Goal: Contribute content: Contribute content

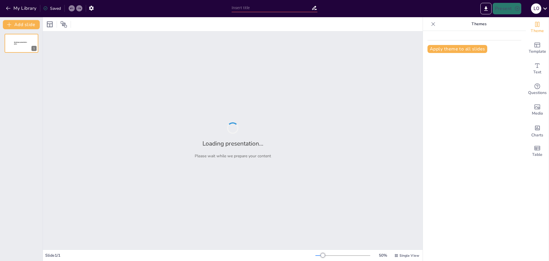
type input "El Espacio: Estructura y Composición de un Texto"
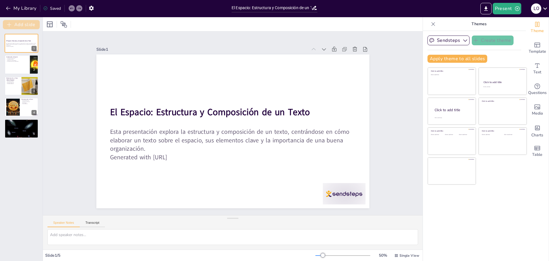
click at [31, 26] on button "Add slide" at bounding box center [21, 24] width 37 height 9
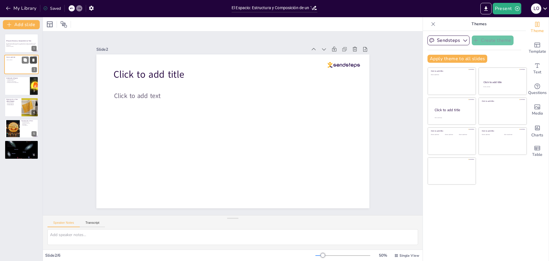
click at [33, 61] on icon at bounding box center [33, 60] width 2 height 3
type textarea "El espacio es un concepto clave que influye en la escritura. Entender su import…"
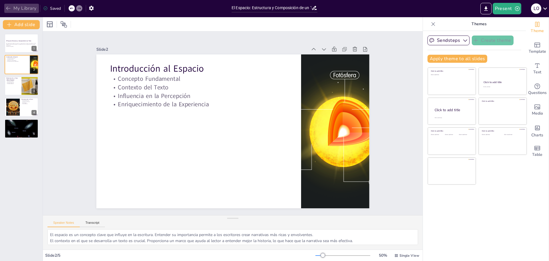
click at [15, 9] on button "My Library" at bounding box center [21, 8] width 35 height 9
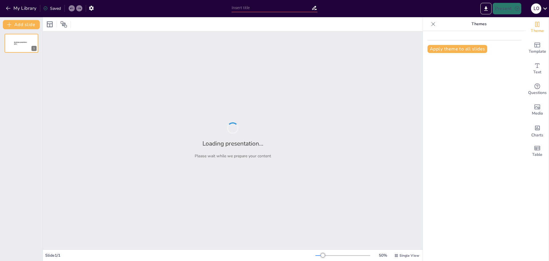
type input "Comunicación y Liderazgo: Redacción de Mensajes que Inspiran"
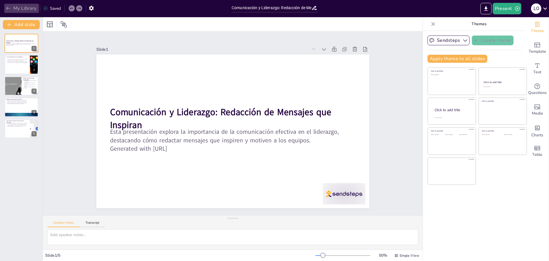
click at [28, 6] on button "My Library" at bounding box center [21, 8] width 35 height 9
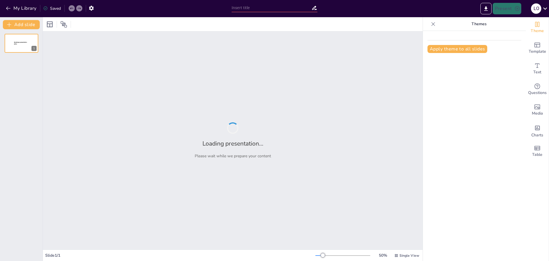
type input "Colombia: Historia, Geografía y Patrimonio"
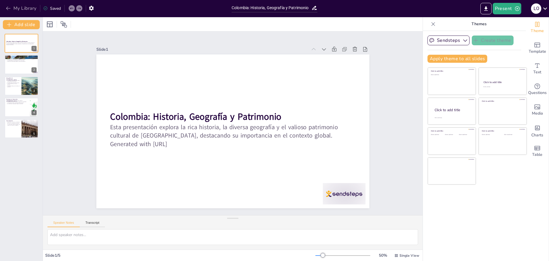
click at [24, 8] on button "My Library" at bounding box center [21, 8] width 35 height 9
